Goal: Check status: Check status

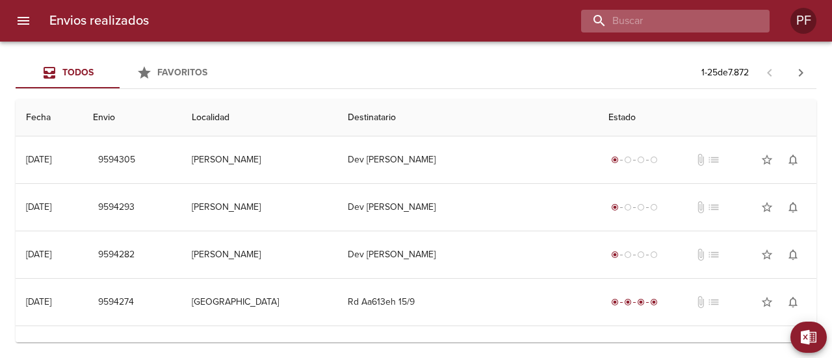
click at [713, 17] on input "buscar" at bounding box center [664, 21] width 166 height 23
paste input "[PERSON_NAME] [PERSON_NAME]"
type input "[PERSON_NAME] [PERSON_NAME]"
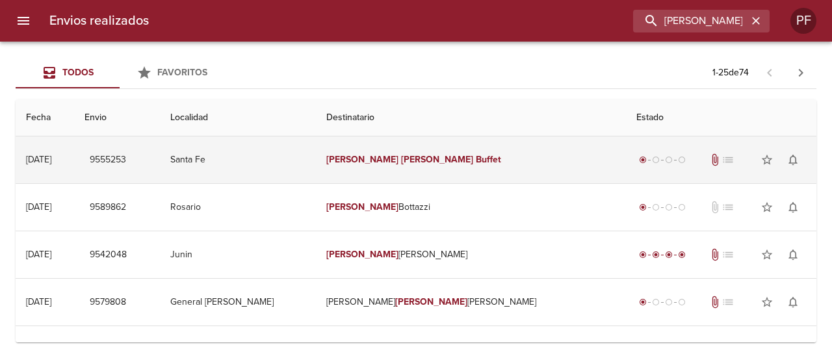
click at [395, 157] on em "[PERSON_NAME]" at bounding box center [362, 159] width 72 height 11
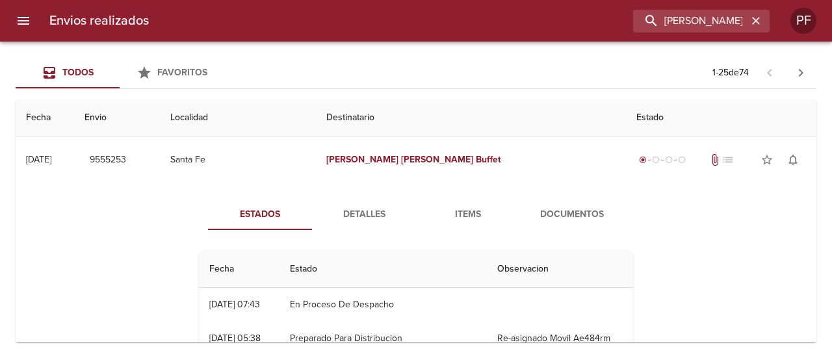
click at [373, 209] on span "Detalles" at bounding box center [364, 215] width 88 height 16
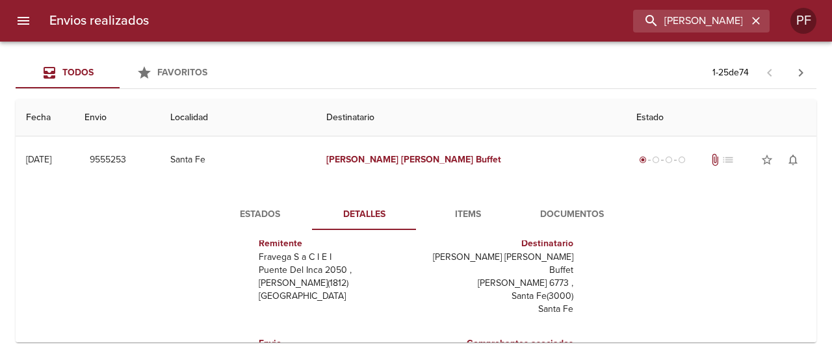
click at [461, 210] on span "Items" at bounding box center [468, 215] width 88 height 16
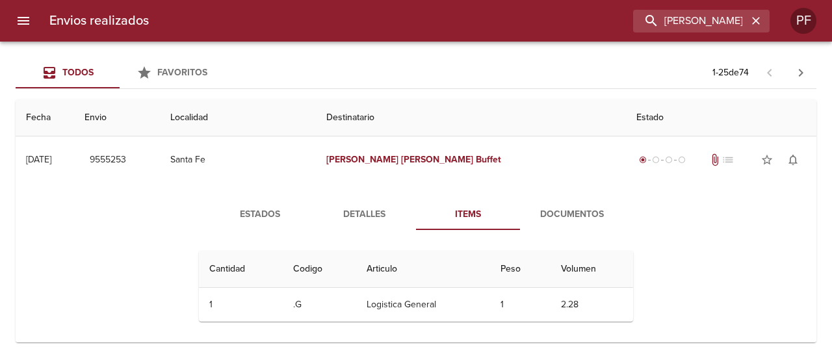
click at [590, 215] on span "Documentos" at bounding box center [572, 215] width 88 height 16
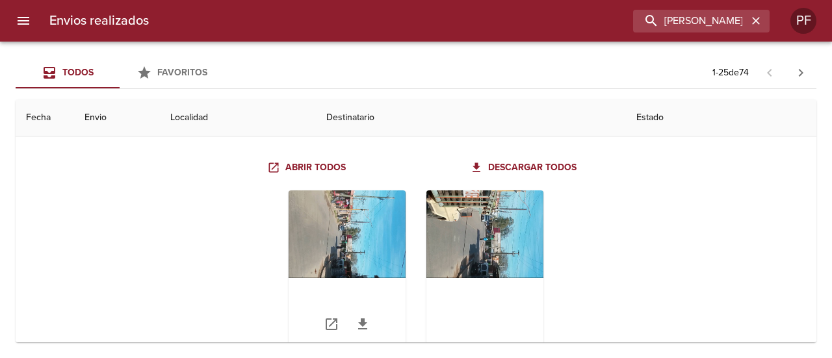
scroll to position [65, 0]
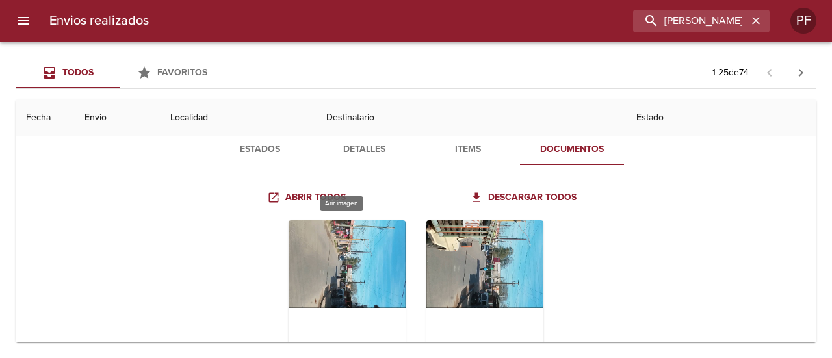
click at [315, 255] on div "Tabla de envíos del cliente" at bounding box center [347, 301] width 117 height 163
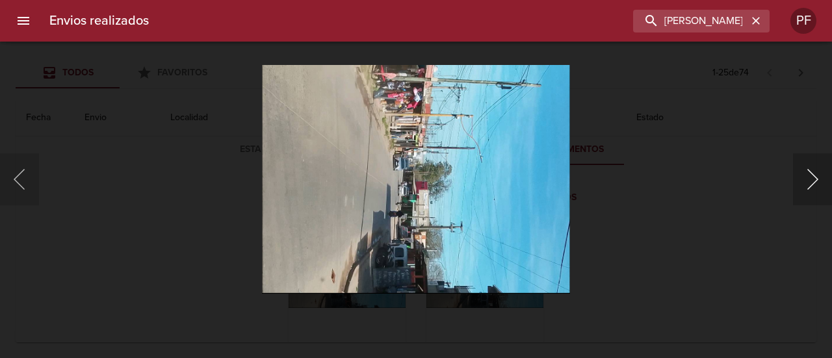
click at [808, 187] on button "Siguiente" at bounding box center [812, 179] width 39 height 52
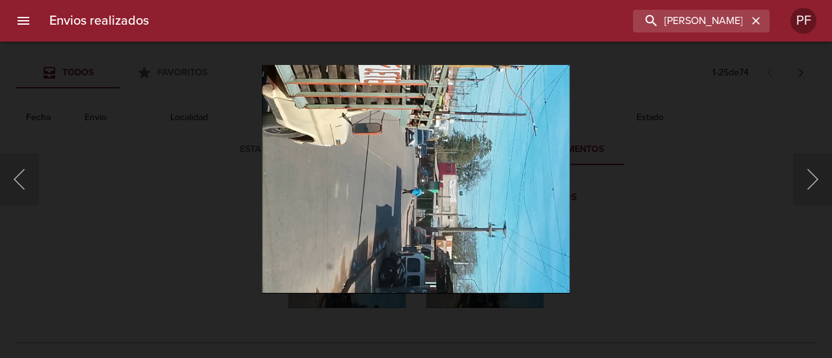
click at [90, 183] on div "Lightbox" at bounding box center [416, 179] width 832 height 358
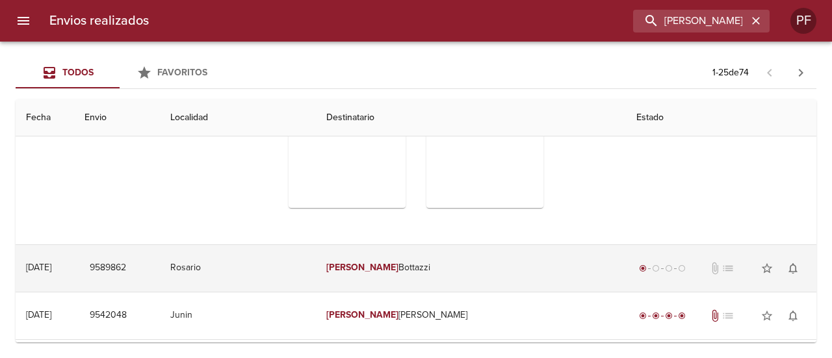
scroll to position [260, 0]
